Goal: Task Accomplishment & Management: Complete application form

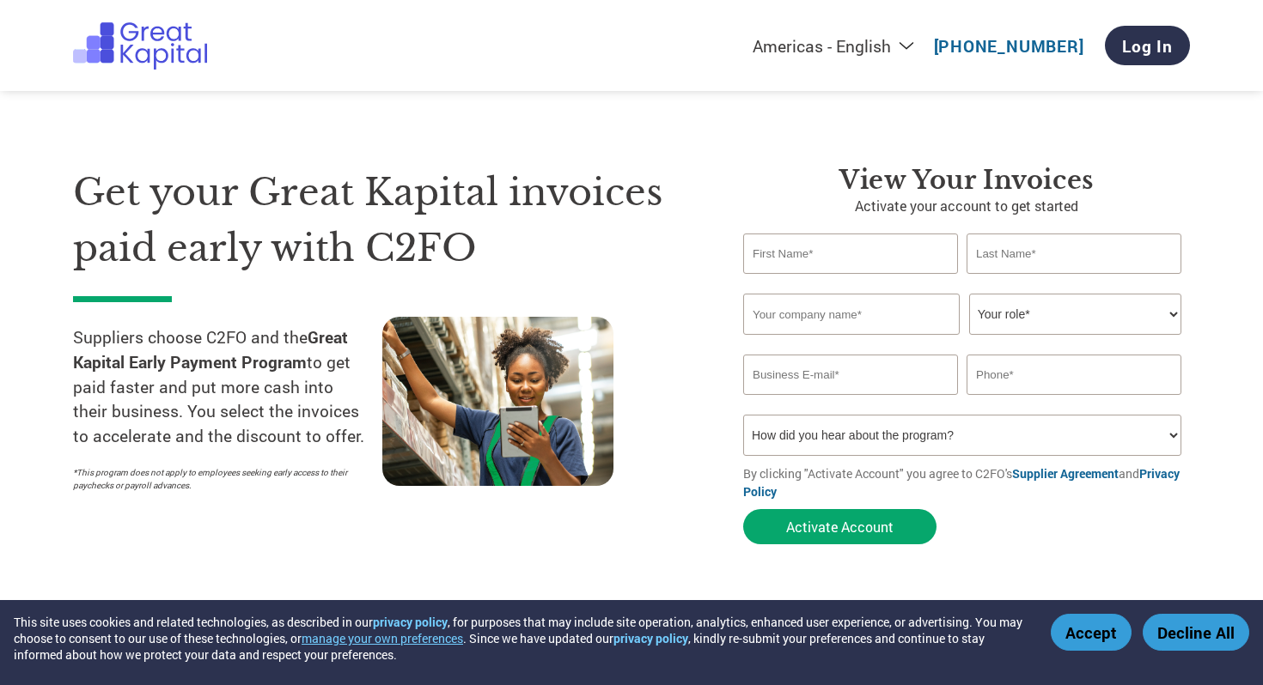
click at [831, 249] on input "text" at bounding box center [850, 254] width 215 height 40
click at [831, 252] on input "text" at bounding box center [850, 254] width 215 height 40
type input "[PERSON_NAME]"
type input "[EMAIL_ADDRESS][DOMAIN_NAME]"
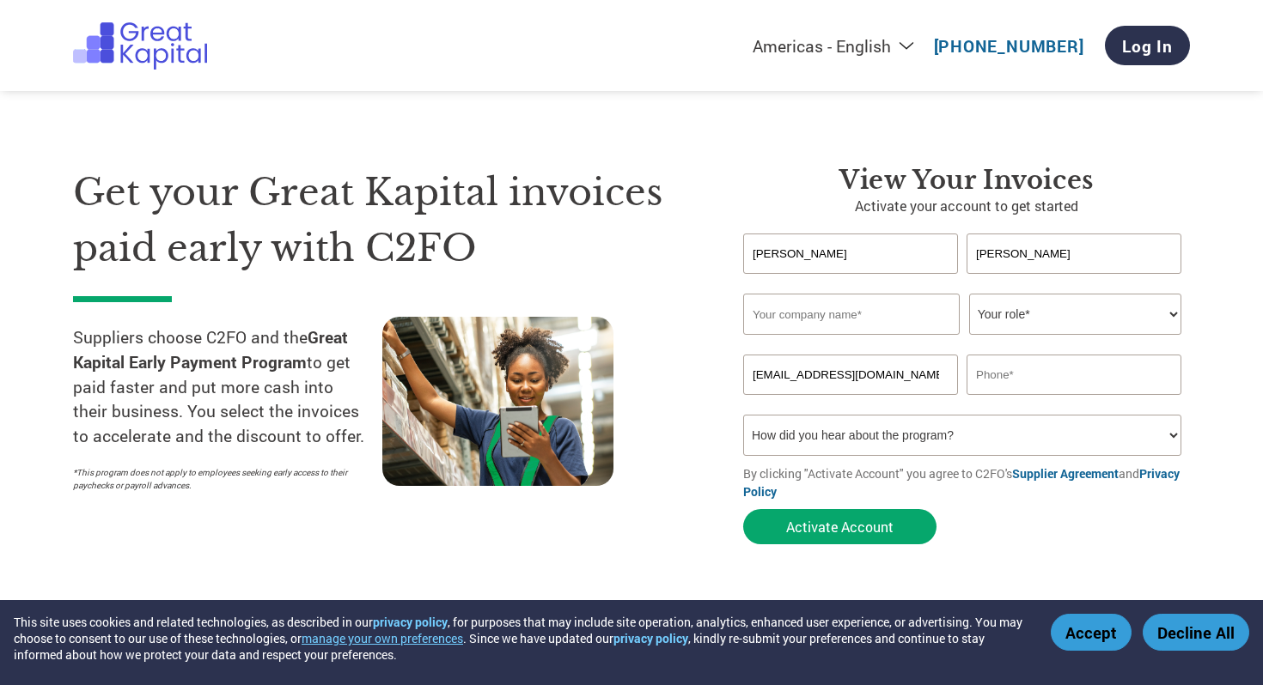
type input "07639765415"
click at [838, 316] on input "text" at bounding box center [851, 314] width 216 height 41
type input "NJA Garments Pvt Ltd"
click at [1096, 325] on select "Your role* CFO Controller Credit Manager Finance Director Treasurer CEO Preside…" at bounding box center [1075, 314] width 212 height 41
select select "OWNER_FOUNDER"
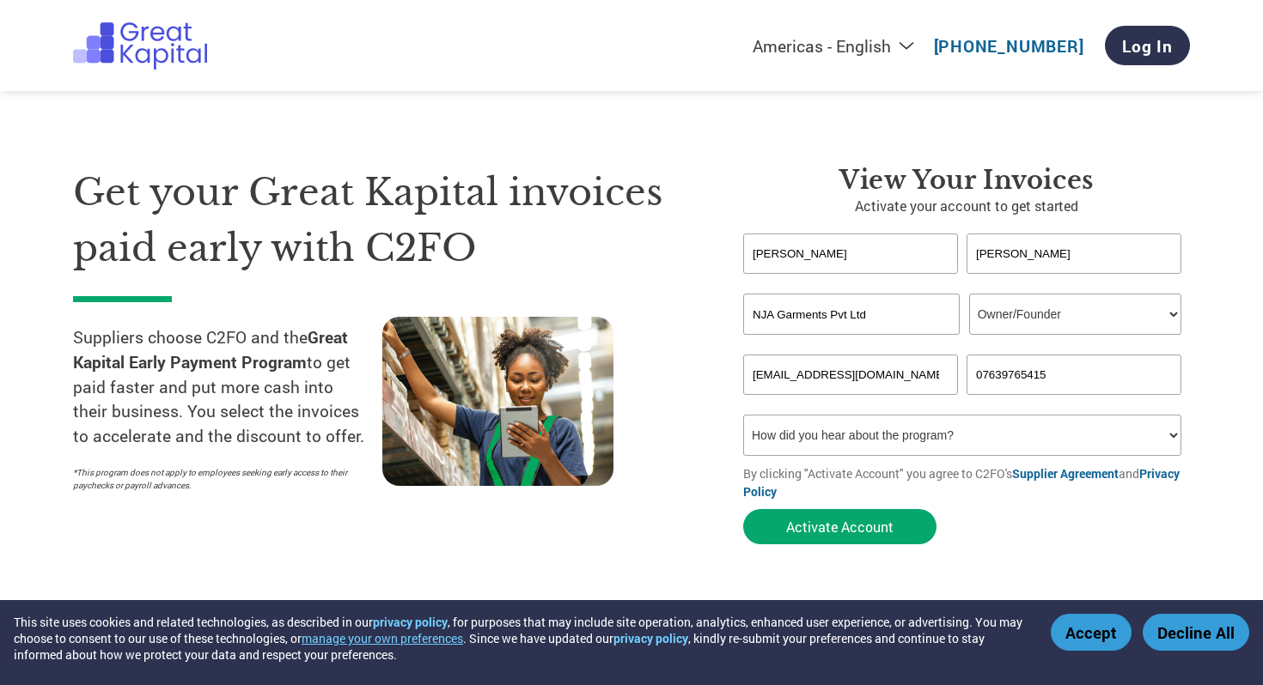
click at [969, 295] on select "Your role* CFO Controller Credit Manager Finance Director Treasurer CEO Preside…" at bounding box center [1075, 314] width 212 height 41
click at [823, 443] on select "How did you hear about the program? Received a letter Email Social Media Online…" at bounding box center [962, 435] width 438 height 41
drag, startPoint x: 875, startPoint y: 374, endPoint x: 730, endPoint y: 373, distance: 145.2
click at [730, 373] on div "View Your Invoices Activate your account to get started [PERSON_NAME] Invalid f…" at bounding box center [953, 359] width 472 height 388
type input "[PERSON_NAME][EMAIL_ADDRESS][DOMAIN_NAME]"
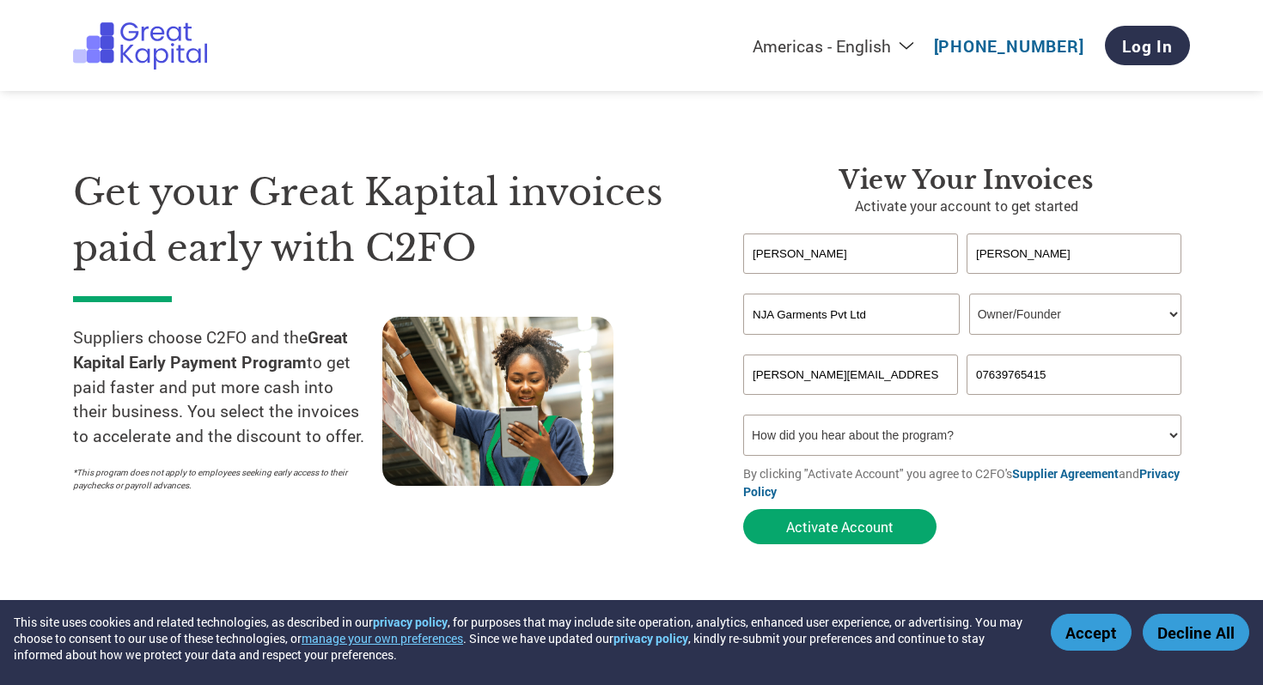
click at [947, 447] on select "How did you hear about the program? Received a letter Email Social Media Online…" at bounding box center [962, 435] width 438 height 41
select select "Email"
click at [743, 417] on select "How did you hear about the program? Received a letter Email Social Media Online…" at bounding box center [962, 435] width 438 height 41
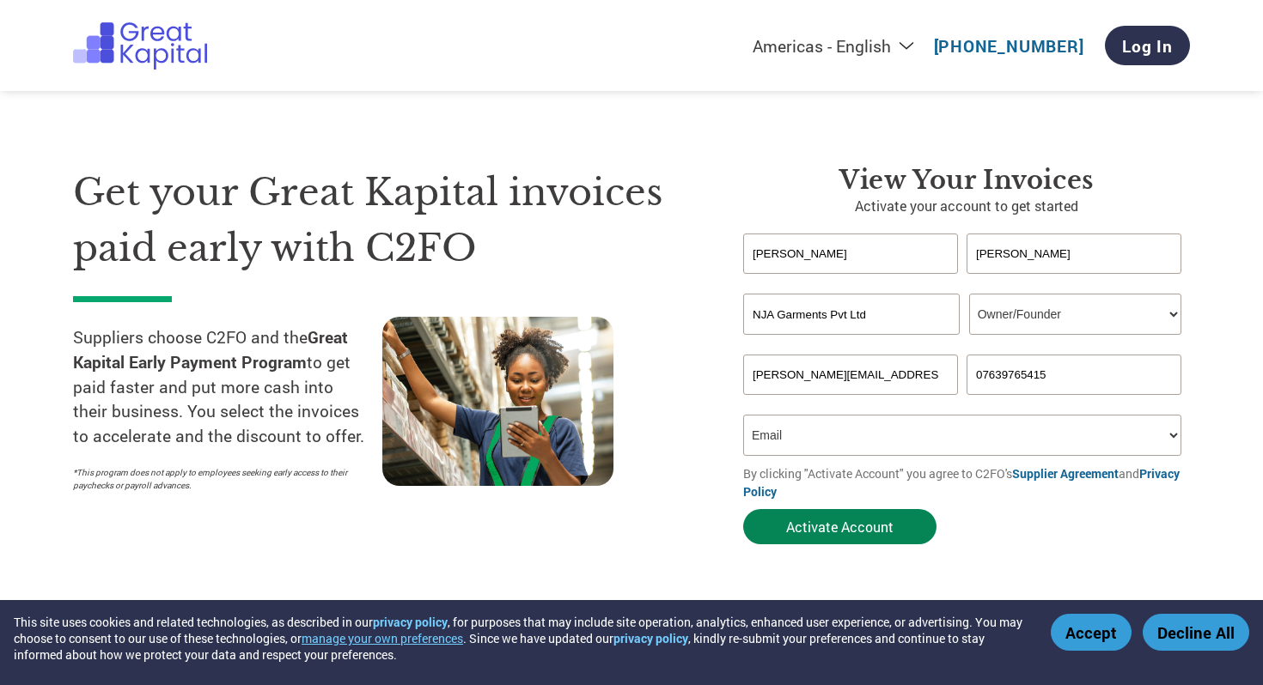
click at [826, 534] on button "Activate Account" at bounding box center [839, 526] width 193 height 35
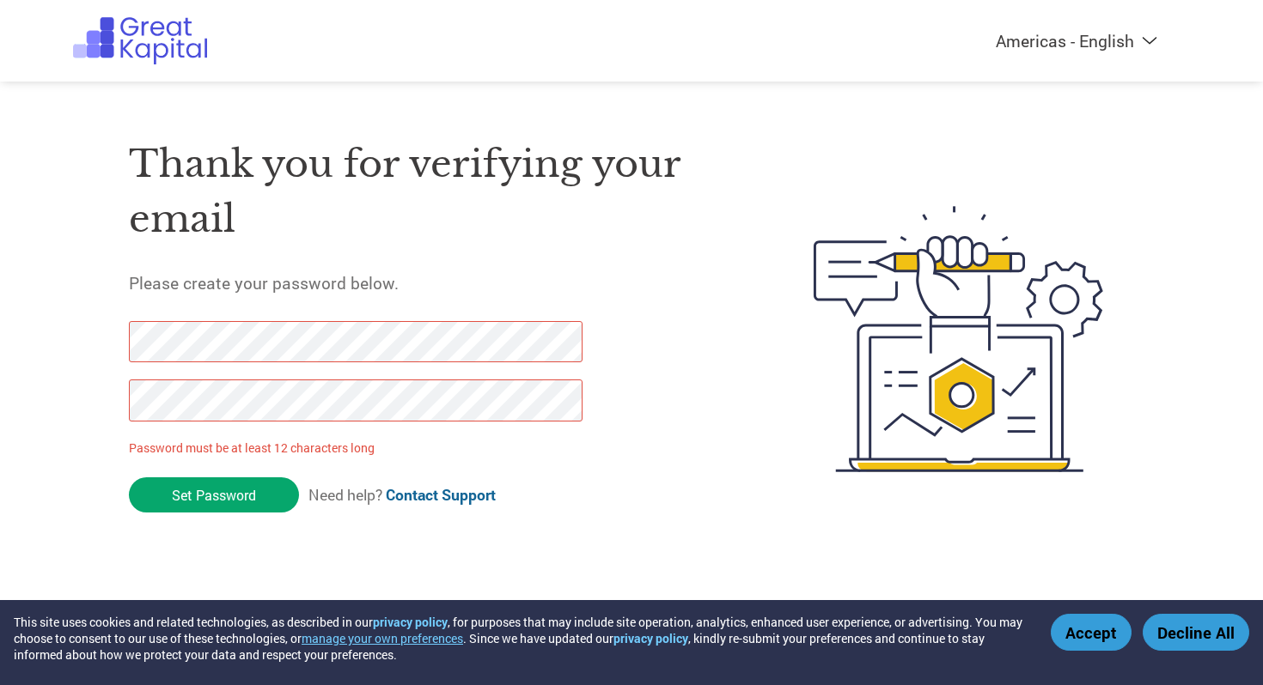
drag, startPoint x: 190, startPoint y: 496, endPoint x: 81, endPoint y: 332, distance: 197.7
click at [81, 332] on div "Thank you for verifying your email Please create your password below. Password …" at bounding box center [631, 339] width 1117 height 455
click at [33, 396] on div "Americas - English Américas - Español Américas - Português Amériques - Français…" at bounding box center [631, 270] width 1263 height 541
click at [125, 335] on div "Thank you for verifying your email Please create your password below. Password …" at bounding box center [631, 339] width 1117 height 455
click at [106, 334] on div "Thank you for verifying your email Please create your password below. Password …" at bounding box center [631, 339] width 1117 height 455
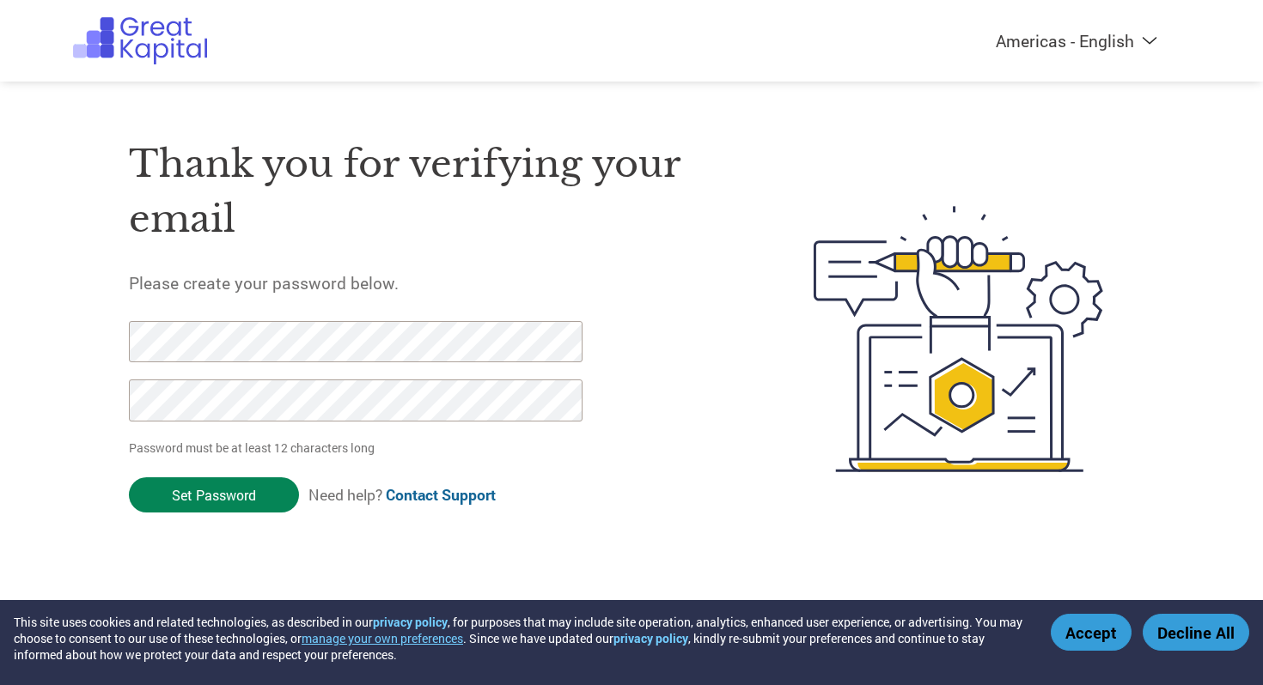
click at [204, 494] on input "Set Password" at bounding box center [214, 495] width 170 height 35
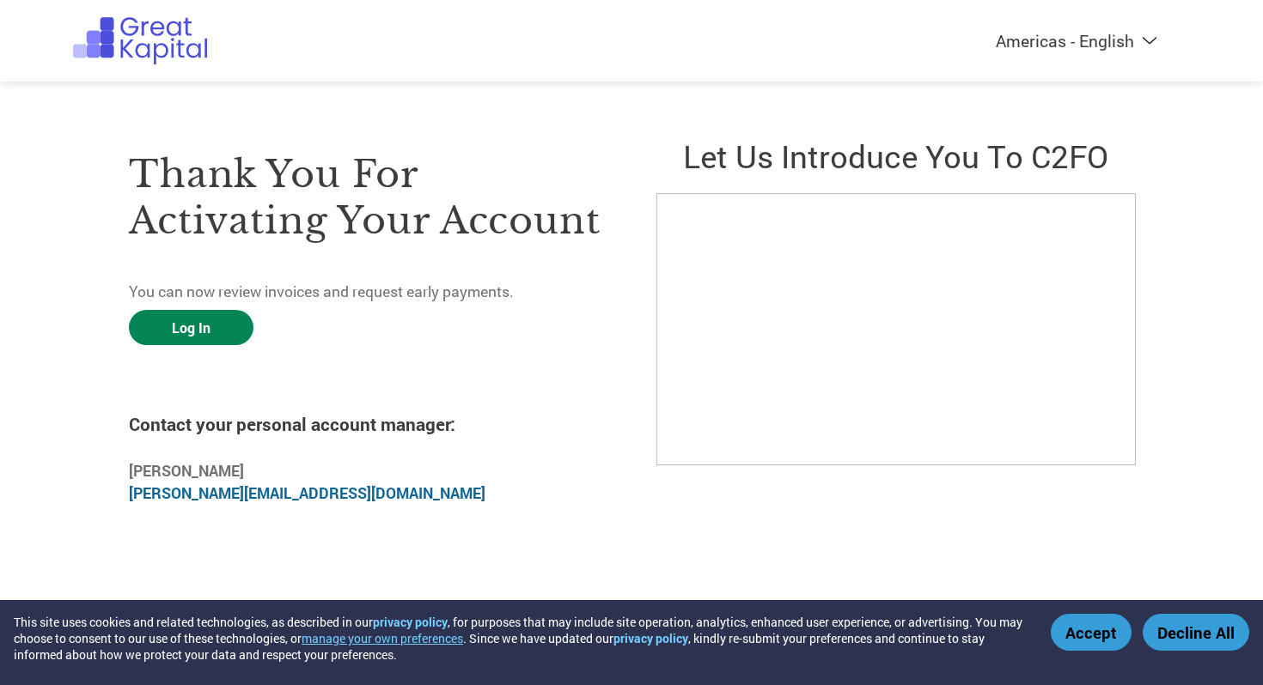
click at [189, 317] on link "Log In" at bounding box center [191, 327] width 125 height 35
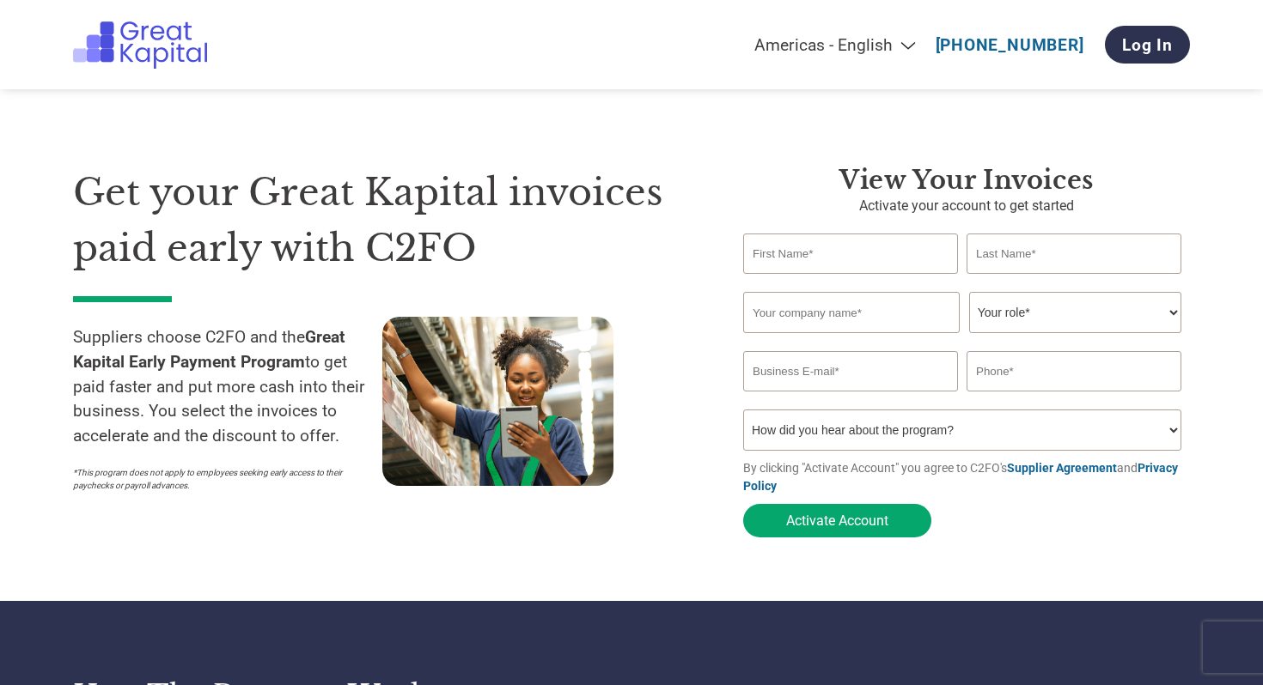
click at [859, 248] on input "text" at bounding box center [850, 254] width 215 height 40
type input "[PERSON_NAME]"
type input "[EMAIL_ADDRESS][DOMAIN_NAME]"
type input "07639765415"
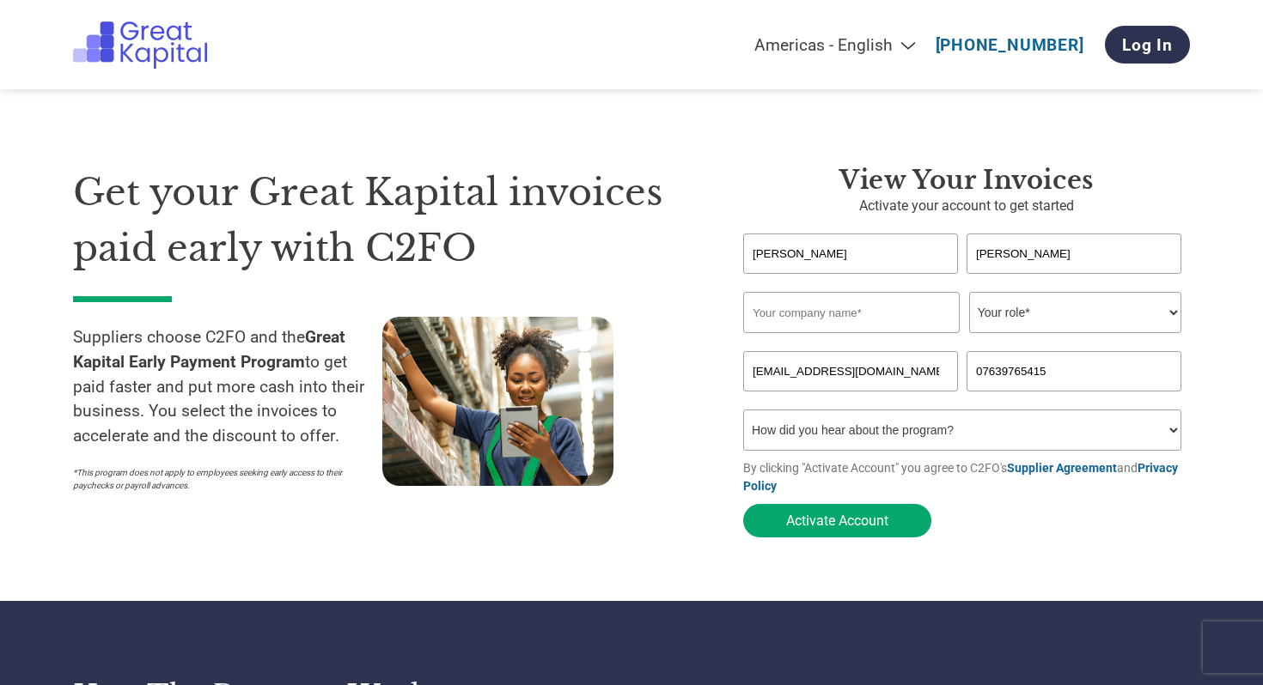
drag, startPoint x: 892, startPoint y: 381, endPoint x: 717, endPoint y: 377, distance: 175.3
click at [717, 377] on div "View Your Invoices Activate your account to get started Abhinav Kumar Invalid f…" at bounding box center [953, 355] width 472 height 381
type input "abhinav@abhisnehtextiles.com"
click at [819, 320] on input "text" at bounding box center [851, 312] width 216 height 41
type input "Abhisneh Textiles Pvt Ltd"
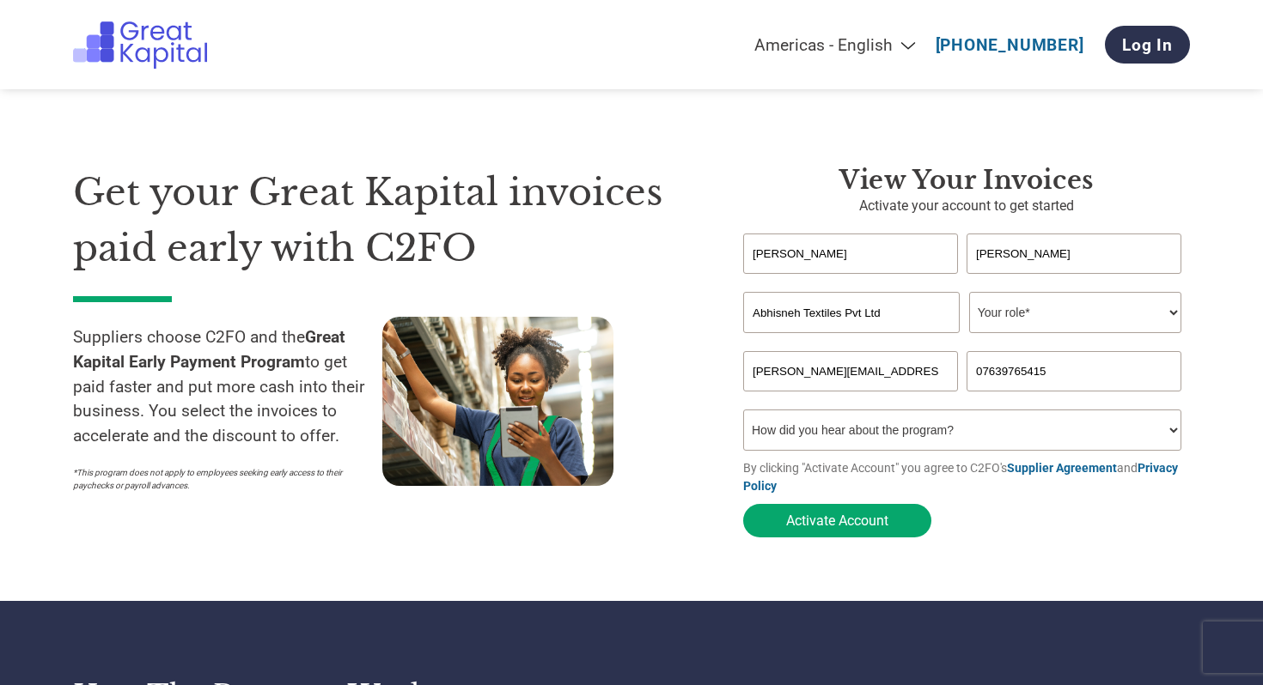
click at [1072, 318] on select "Your role* CFO Controller Credit Manager Finance Director Treasurer CEO Preside…" at bounding box center [1075, 312] width 212 height 41
select select "OWNER_FOUNDER"
click at [969, 294] on select "Your role* CFO Controller Credit Manager Finance Director Treasurer CEO Preside…" at bounding box center [1075, 312] width 212 height 41
click at [867, 526] on button "Activate Account" at bounding box center [837, 520] width 188 height 33
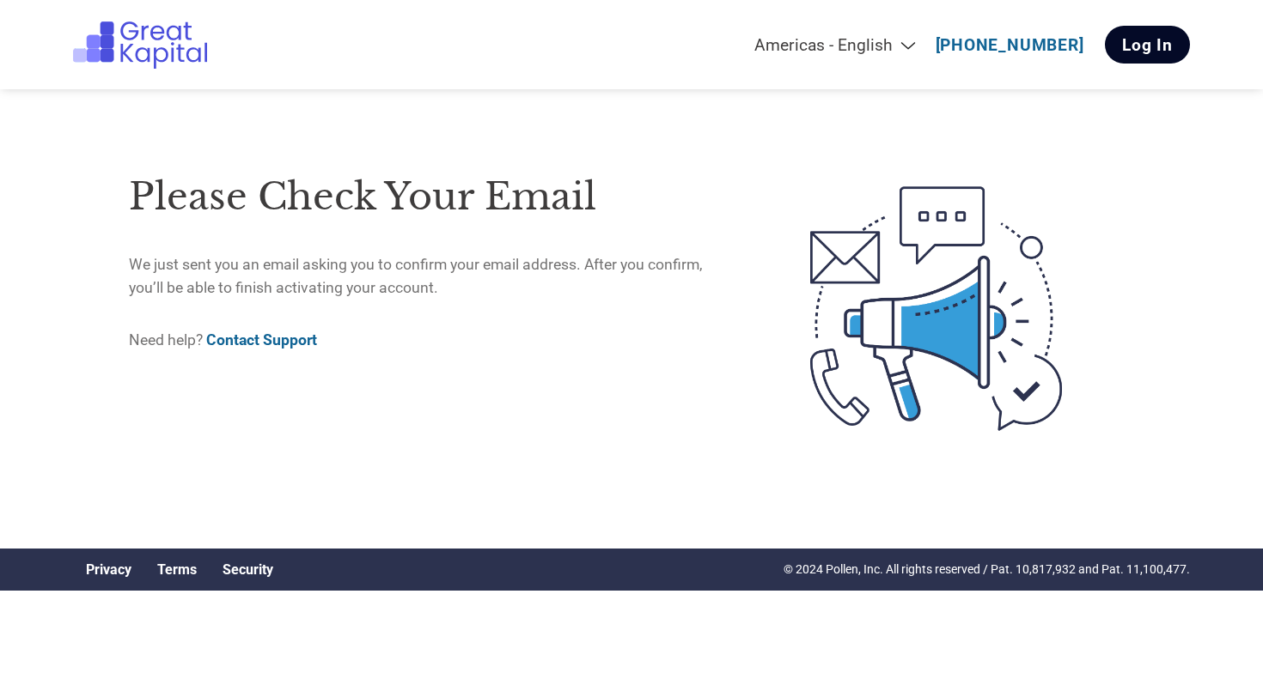
click at [1135, 42] on link "Log In" at bounding box center [1147, 45] width 85 height 38
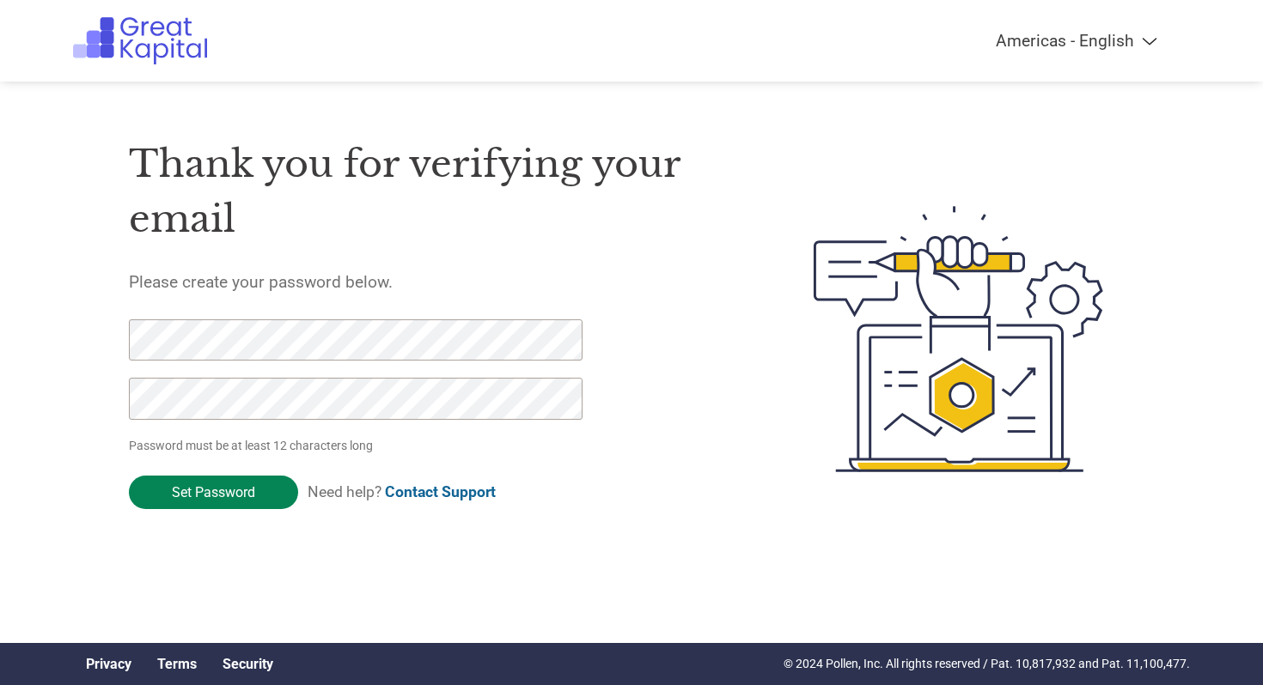
click at [226, 497] on input "Set Password" at bounding box center [213, 492] width 169 height 33
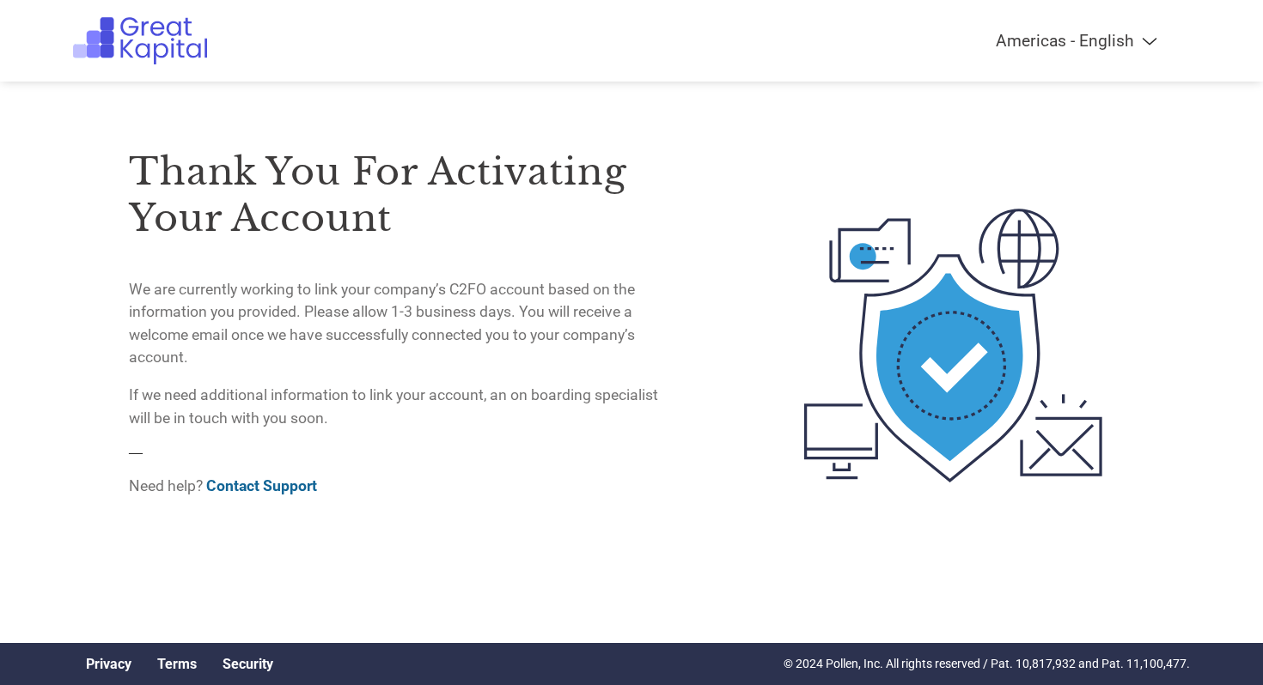
click at [628, 570] on div "Thank you for activating your account We are currently working to link your com…" at bounding box center [400, 346] width 543 height 468
